Goal: Task Accomplishment & Management: Manage account settings

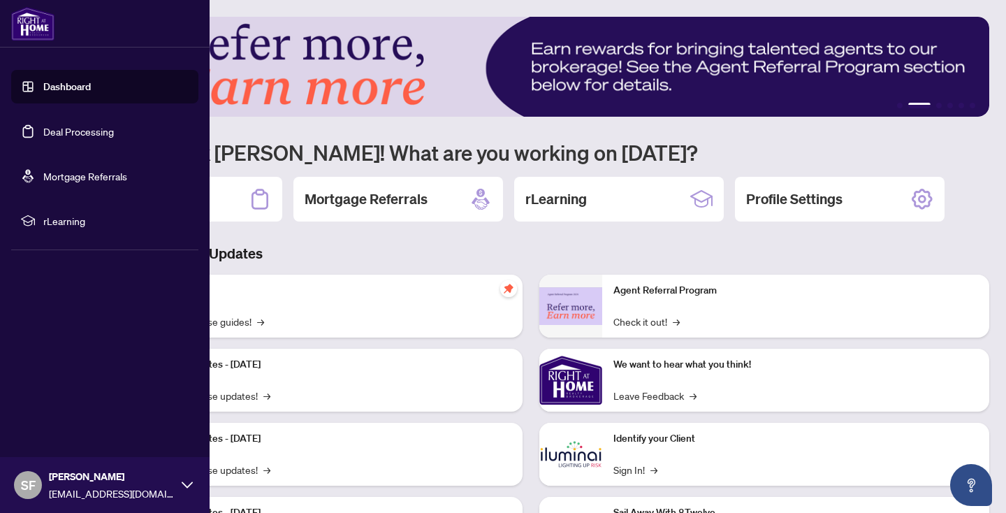
click at [66, 128] on link "Deal Processing" at bounding box center [78, 131] width 71 height 13
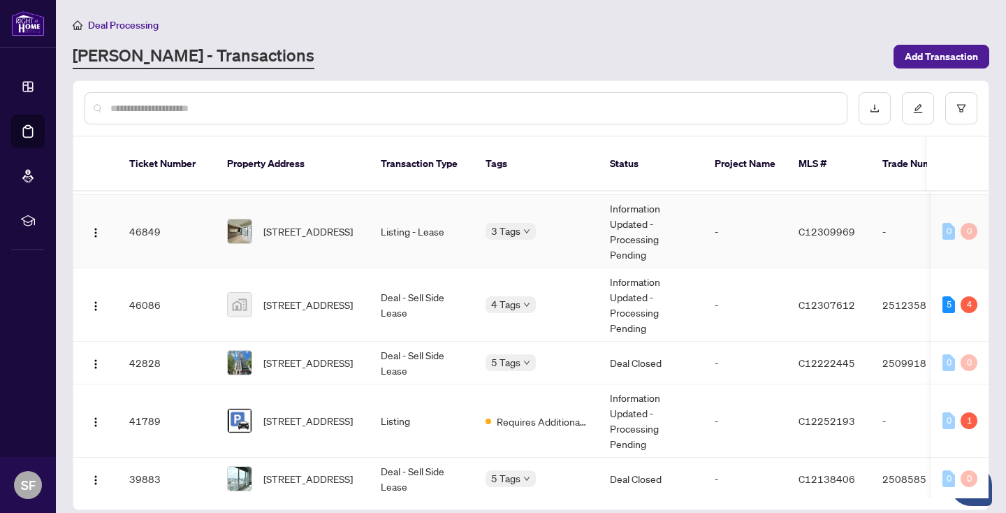
scroll to position [203, 0]
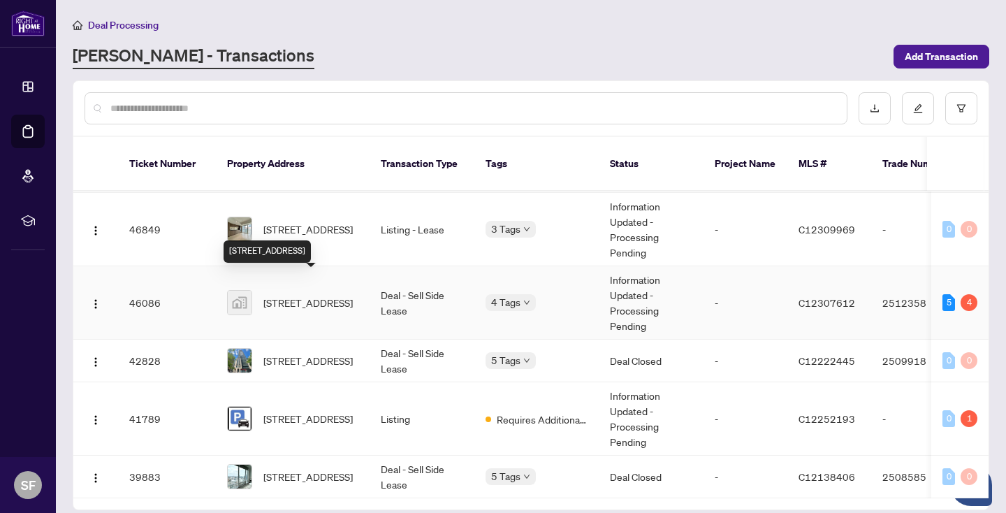
click at [316, 295] on span "[STREET_ADDRESS]" at bounding box center [307, 302] width 89 height 15
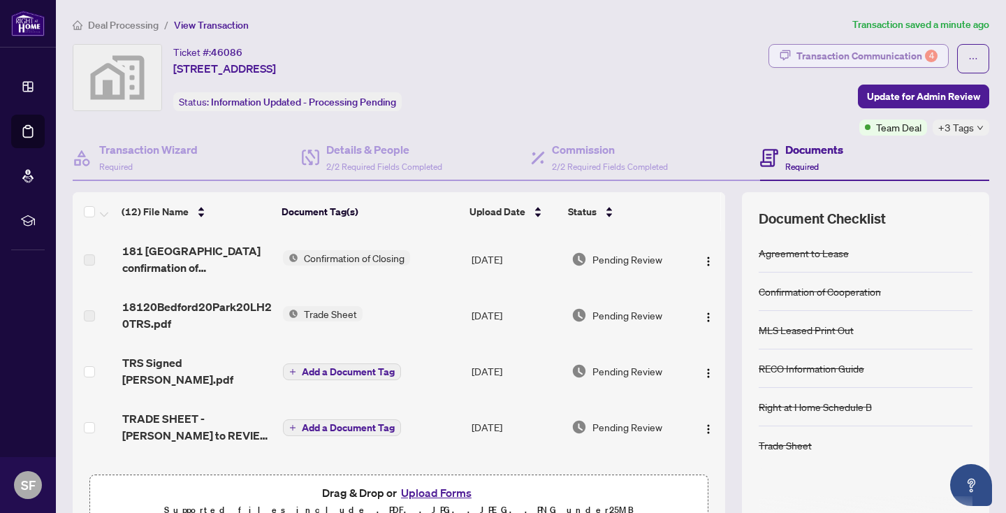
click at [888, 51] on div "Transaction Communication 4" at bounding box center [866, 56] width 141 height 22
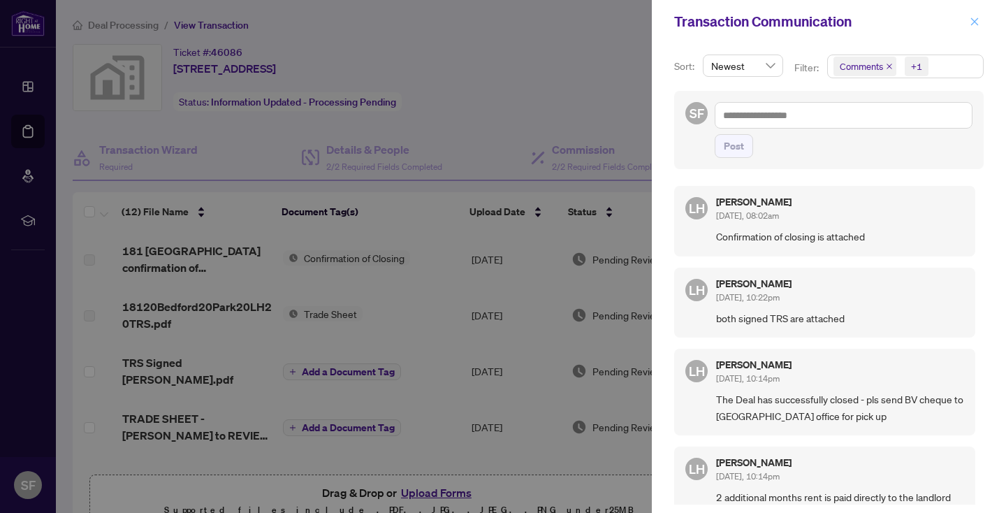
click at [971, 19] on icon "close" at bounding box center [975, 21] width 8 height 8
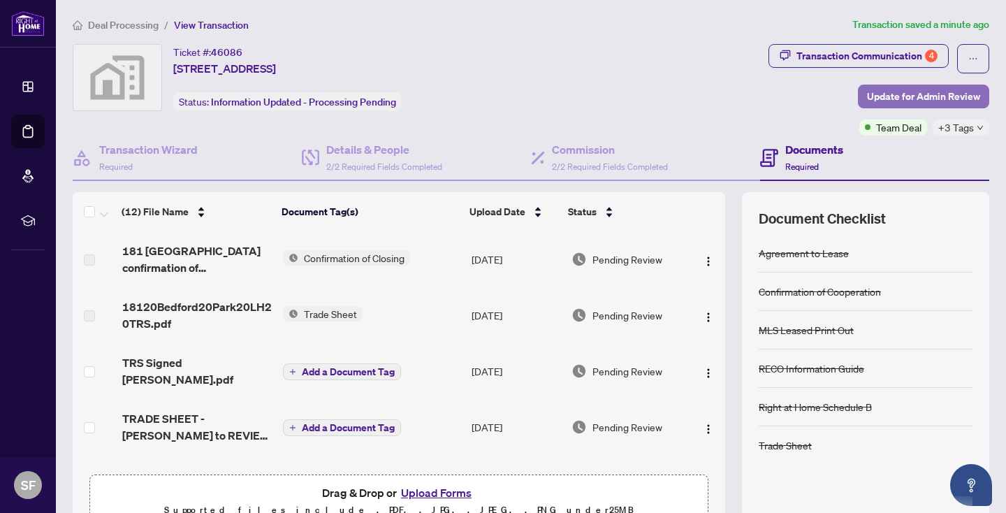
click at [930, 91] on span "Update for Admin Review" at bounding box center [923, 96] width 113 height 22
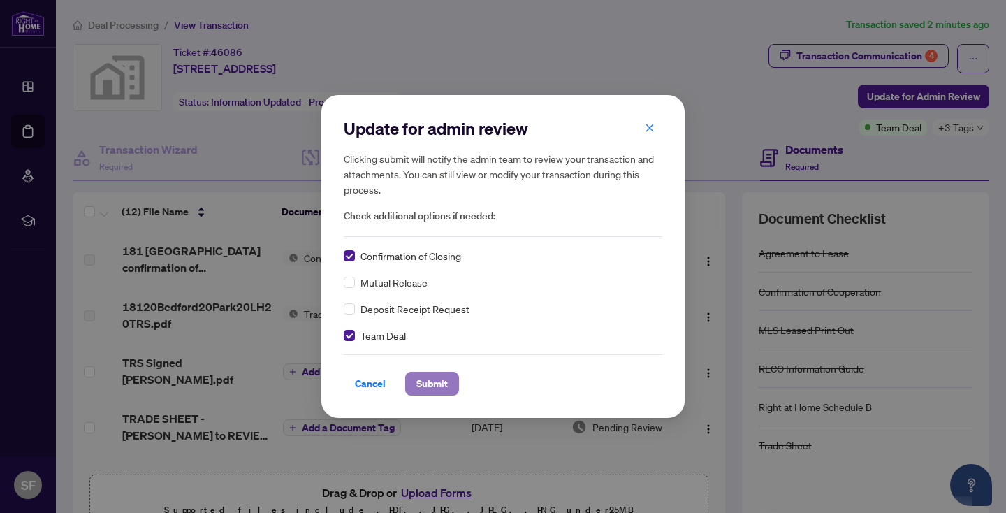
click at [430, 381] on span "Submit" at bounding box center [431, 383] width 31 height 22
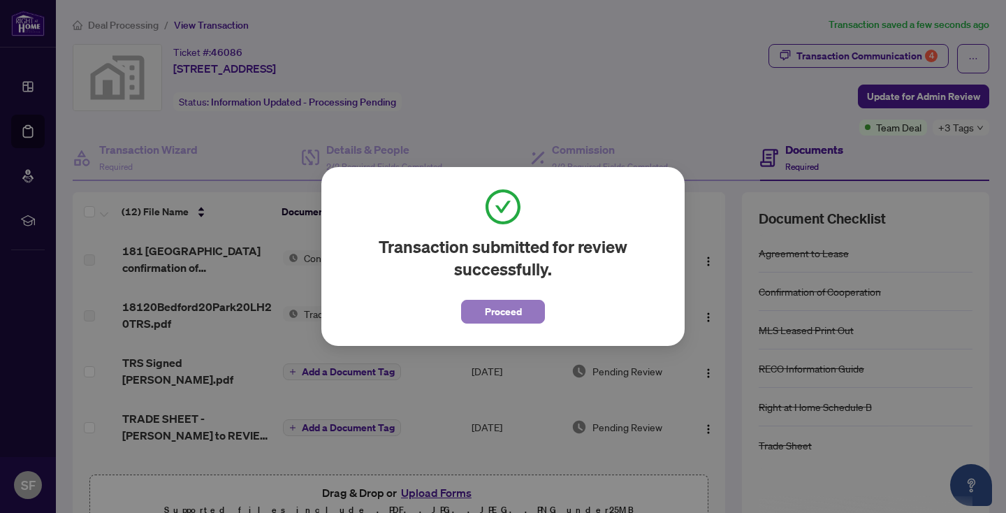
click at [509, 310] on span "Proceed" at bounding box center [503, 311] width 37 height 22
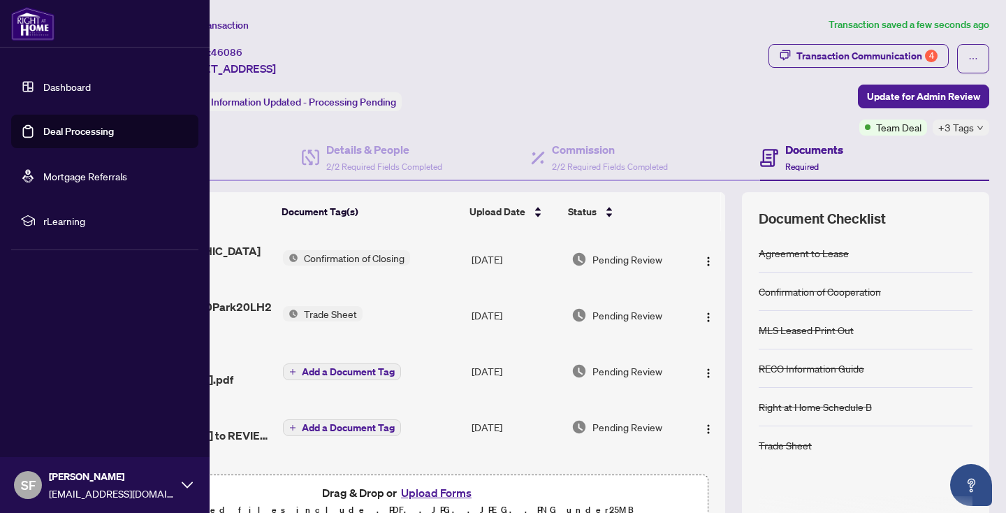
click at [47, 129] on link "Deal Processing" at bounding box center [78, 131] width 71 height 13
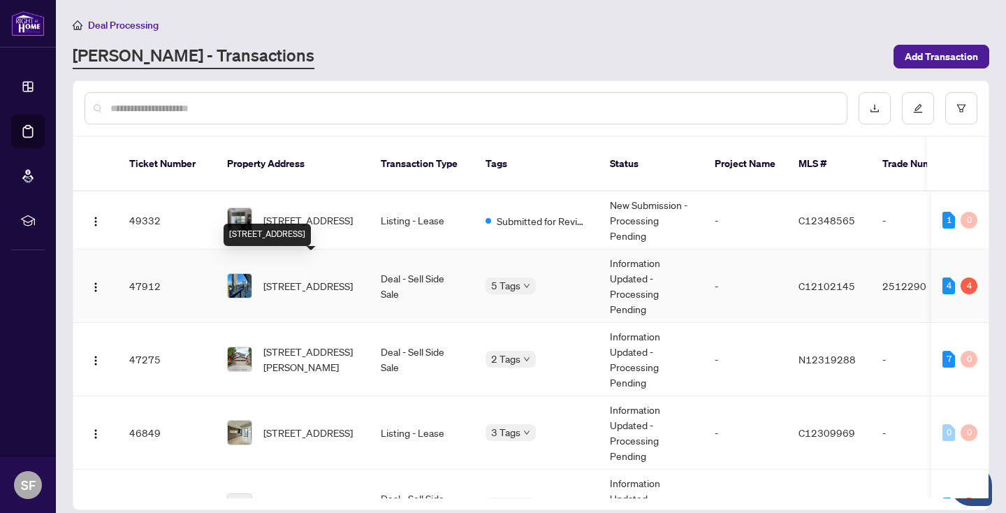
click at [306, 278] on span "[STREET_ADDRESS]" at bounding box center [307, 285] width 89 height 15
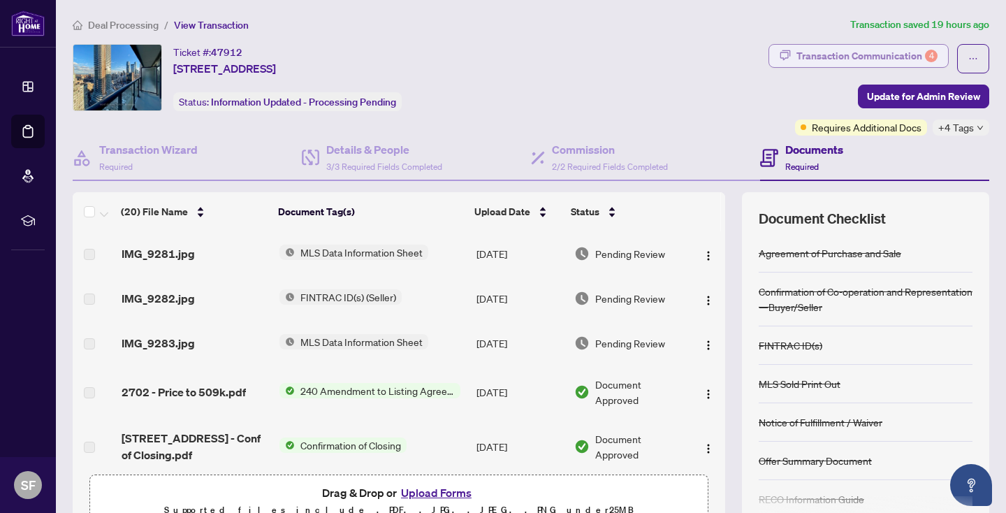
click at [873, 54] on div "Transaction Communication 4" at bounding box center [866, 56] width 141 height 22
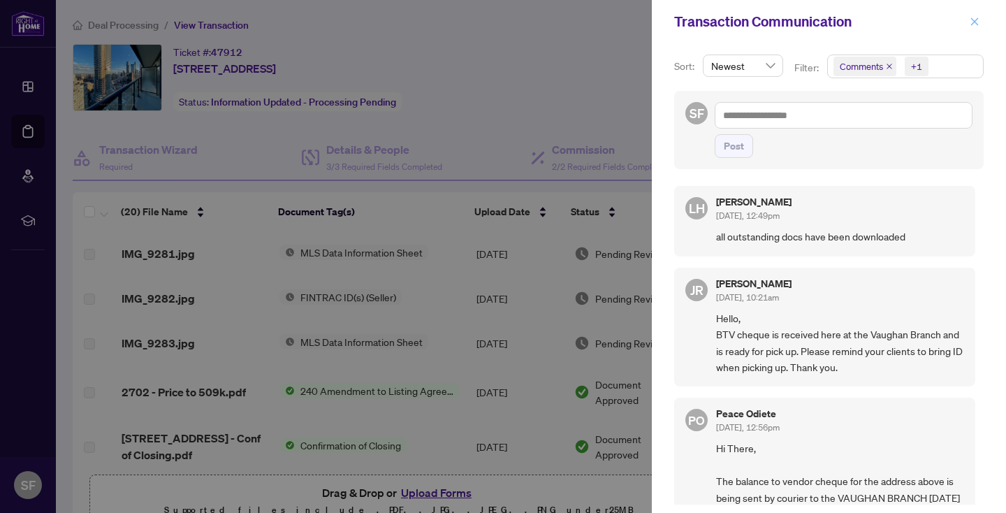
click at [971, 23] on icon "close" at bounding box center [974, 22] width 10 height 10
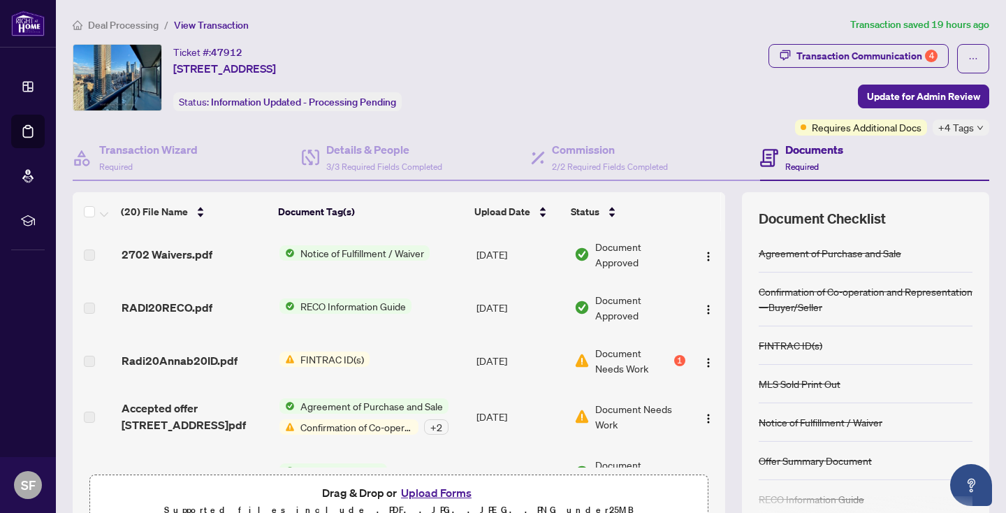
scroll to position [743, 0]
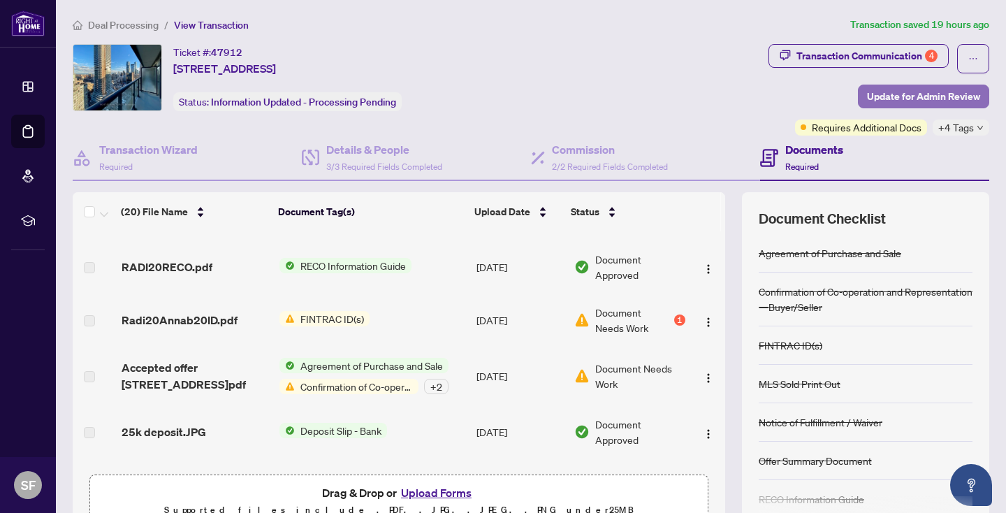
click at [919, 91] on span "Update for Admin Review" at bounding box center [923, 96] width 113 height 22
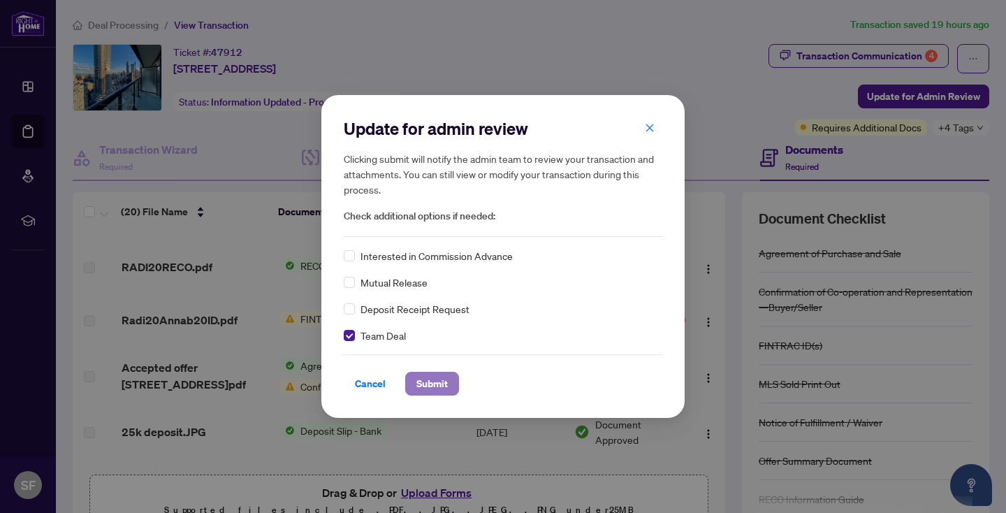
click at [436, 382] on span "Submit" at bounding box center [431, 383] width 31 height 22
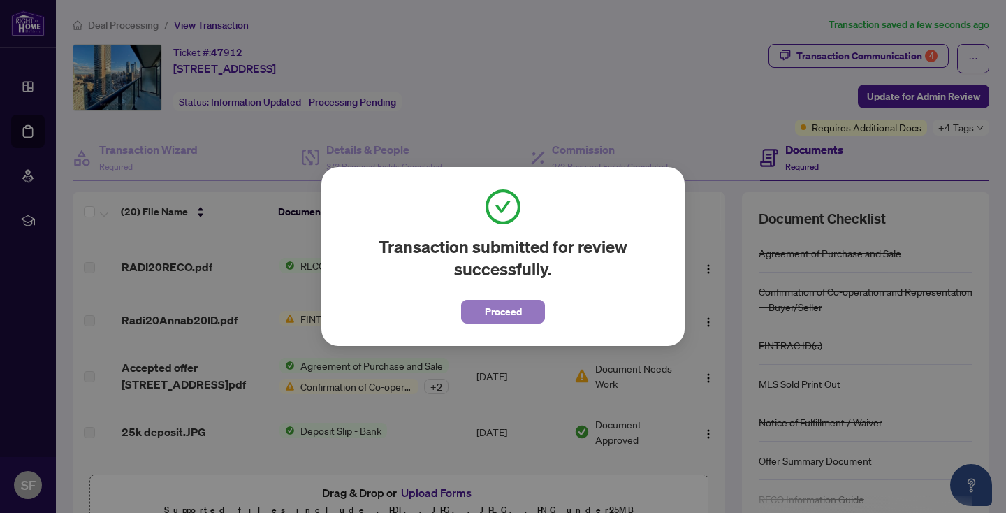
click at [530, 314] on button "Proceed" at bounding box center [503, 312] width 84 height 24
